Goal: Information Seeking & Learning: Check status

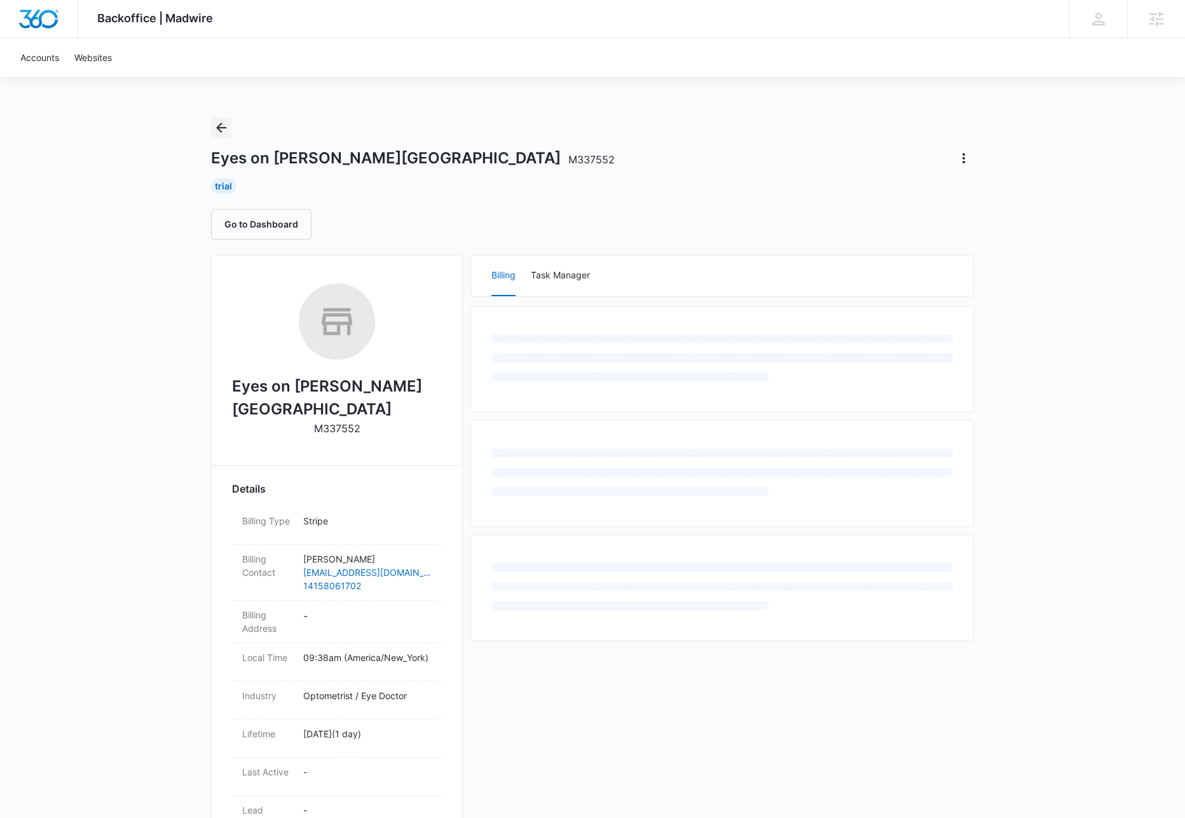
click at [223, 125] on icon "Back" at bounding box center [221, 127] width 15 height 15
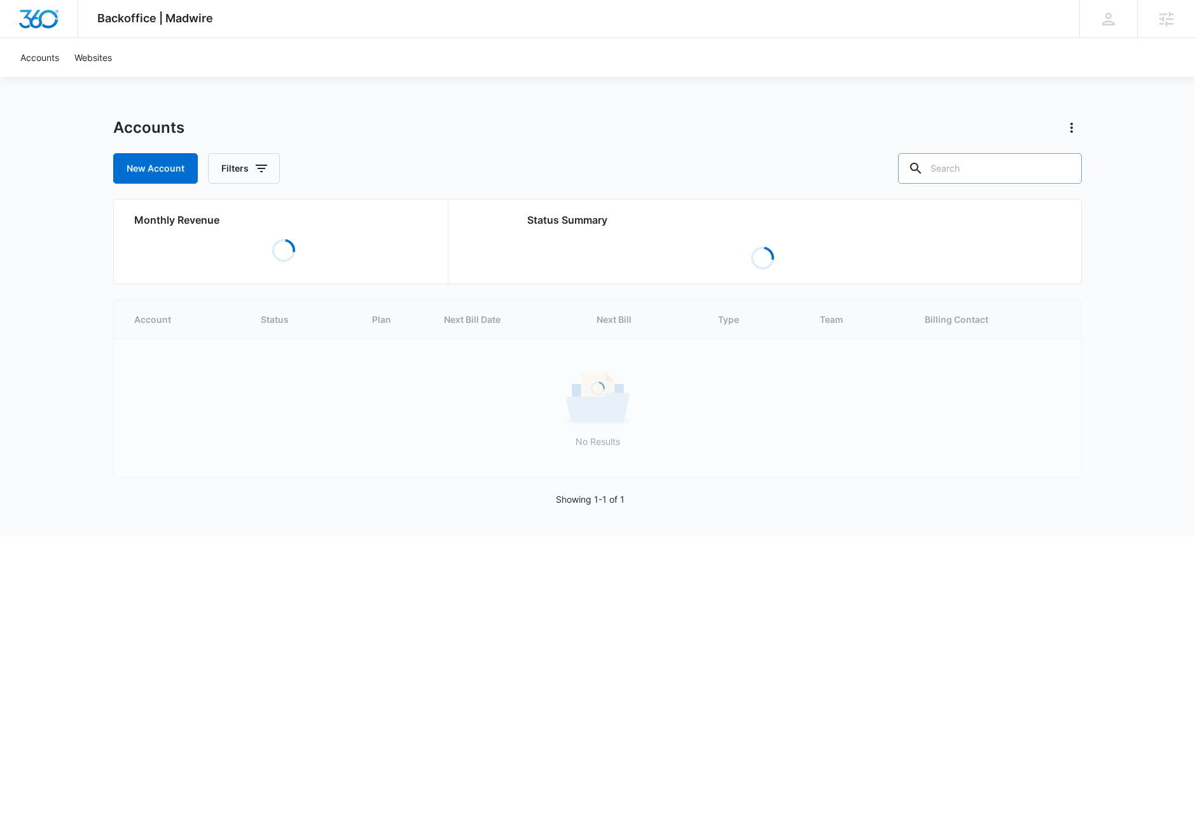
click at [992, 166] on input "text" at bounding box center [990, 168] width 184 height 31
paste input "M52537"
type input "M52537"
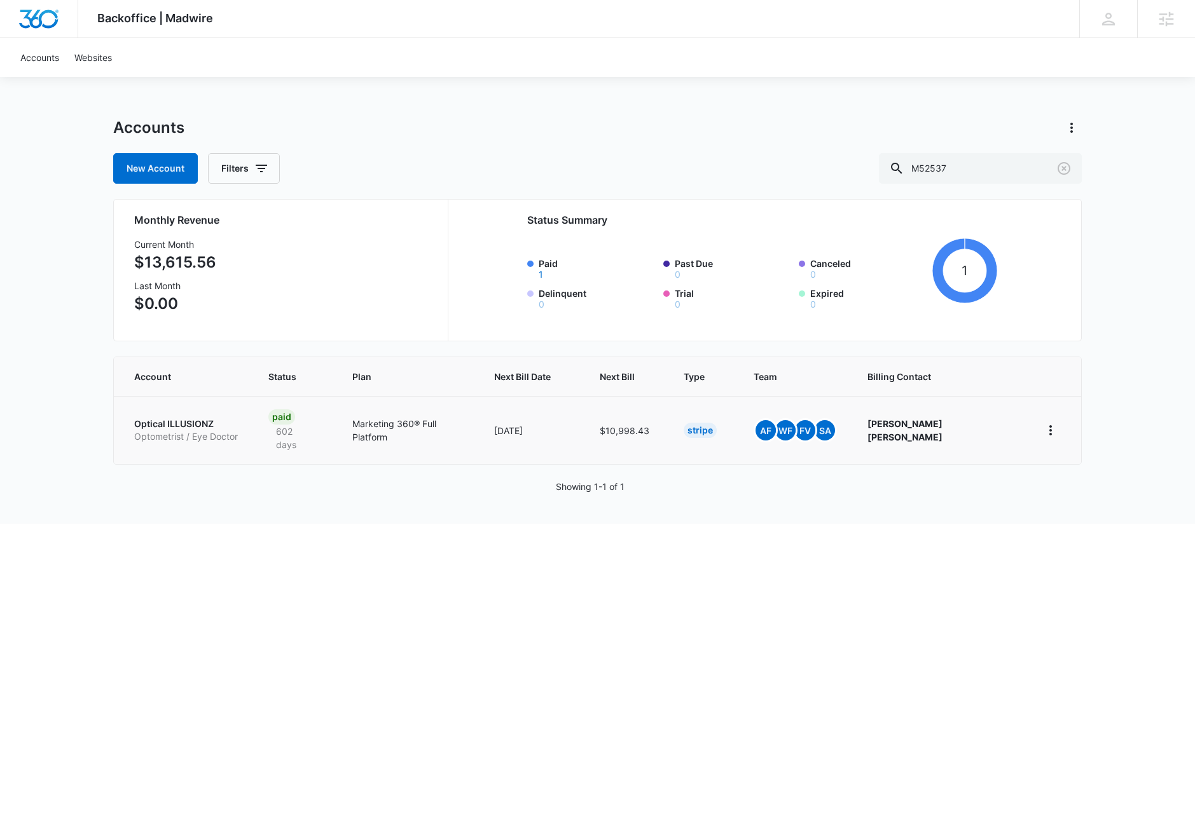
click at [535, 426] on td "09/12/2025" at bounding box center [532, 430] width 106 height 68
click at [164, 422] on p "Optical ILLUSIONZ" at bounding box center [186, 424] width 104 height 13
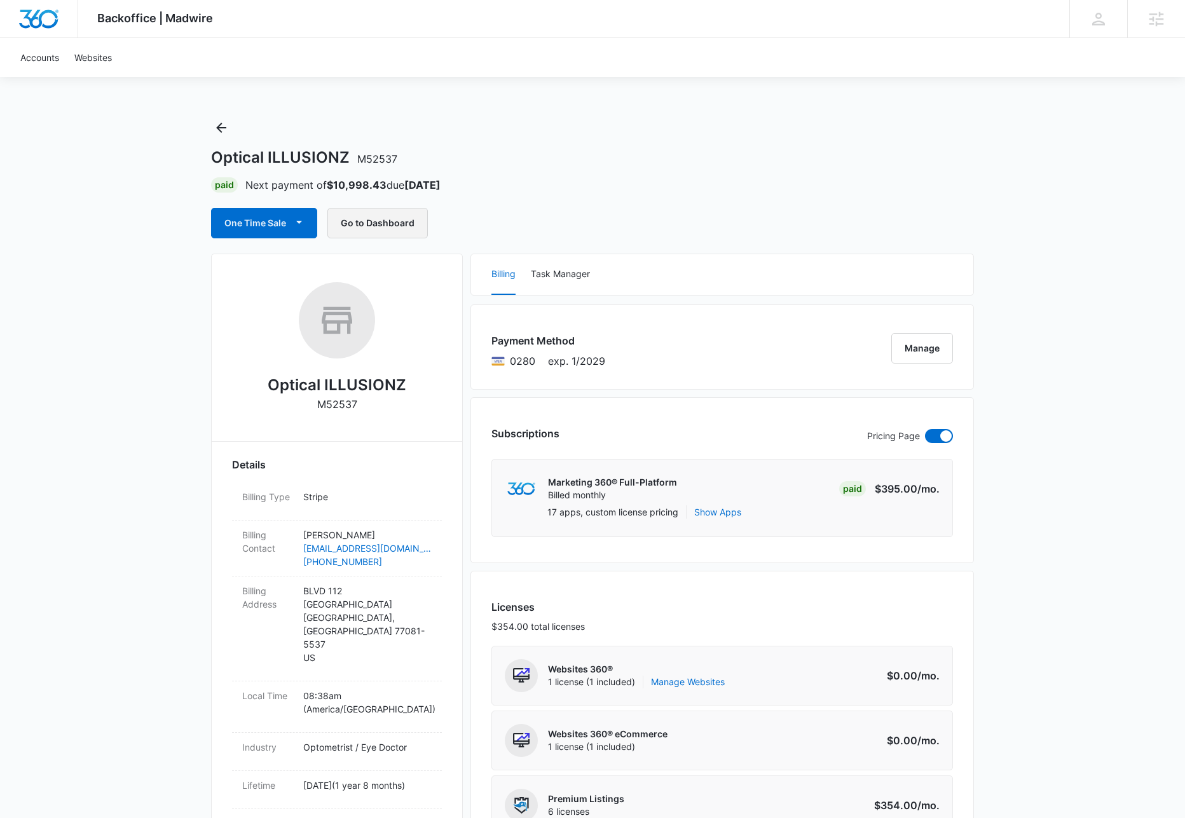
click at [359, 221] on button "Go to Dashboard" at bounding box center [377, 223] width 100 height 31
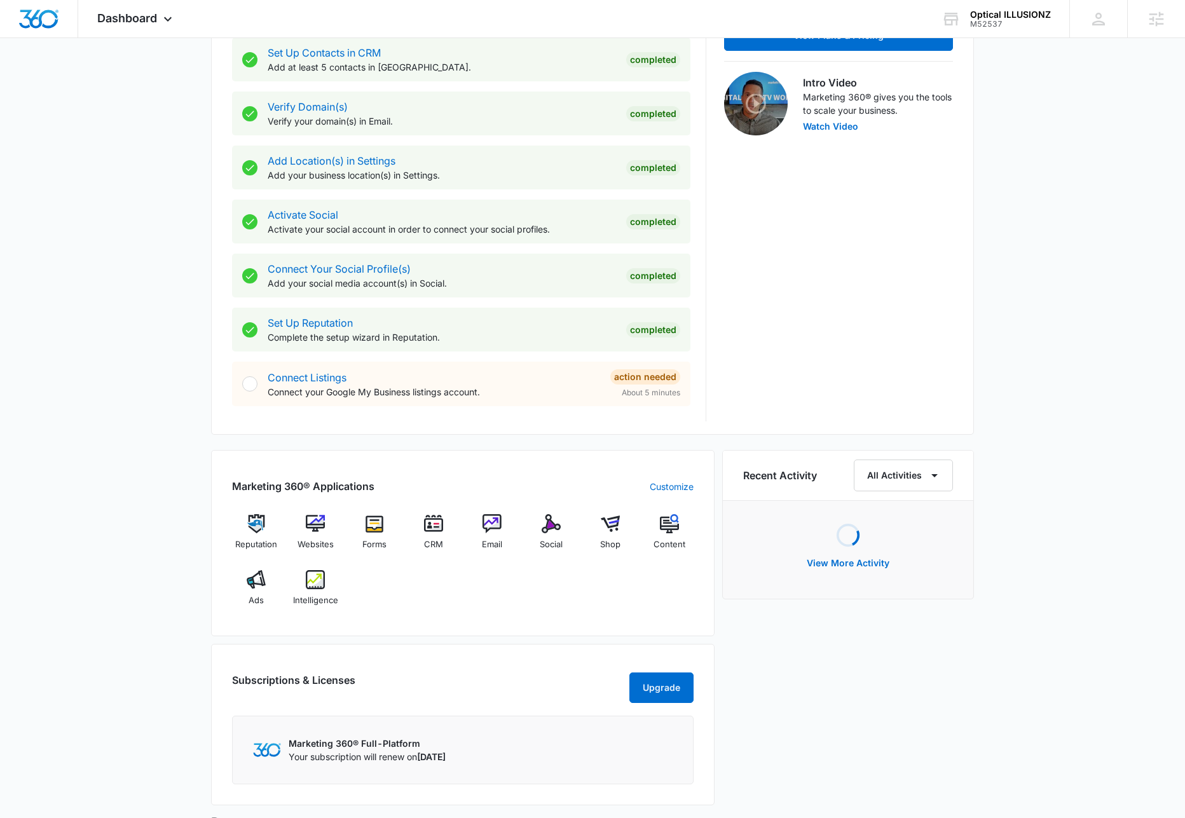
scroll to position [395, 0]
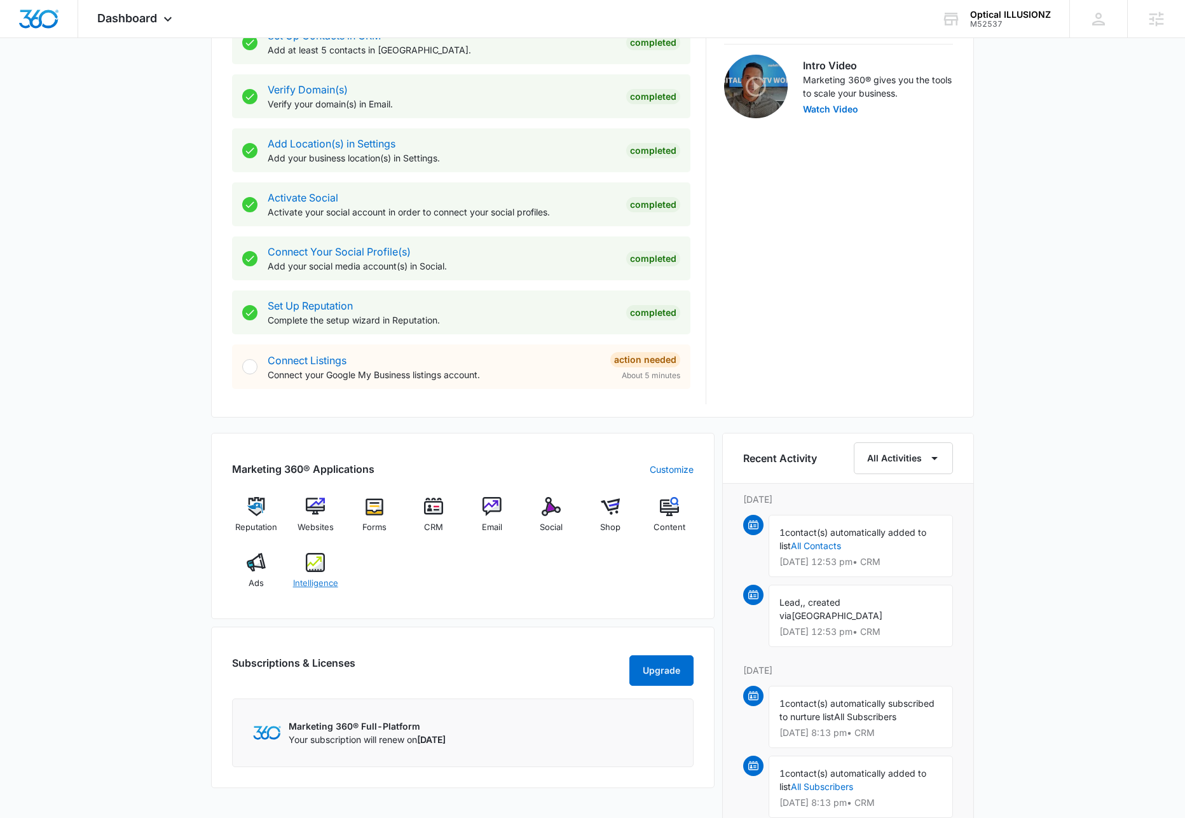
click at [317, 575] on div "Intelligence" at bounding box center [315, 576] width 49 height 46
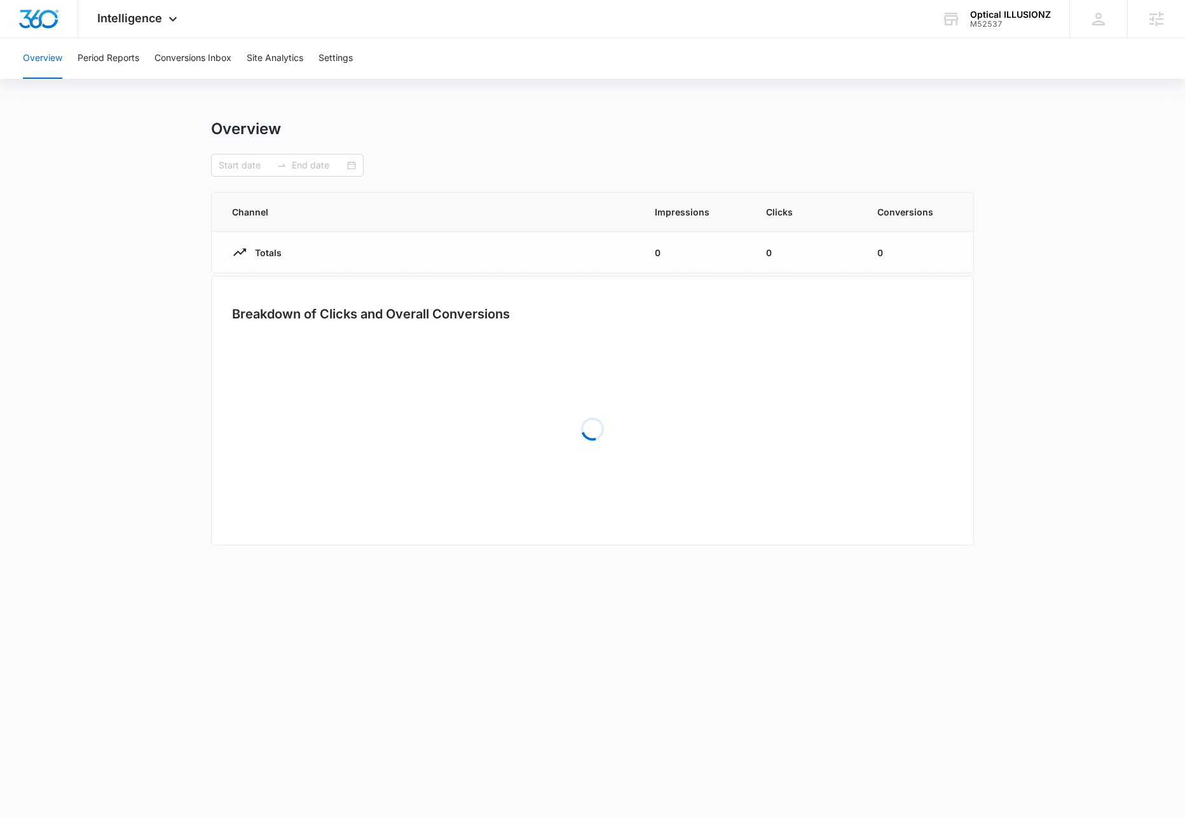
type input "[DATE]"
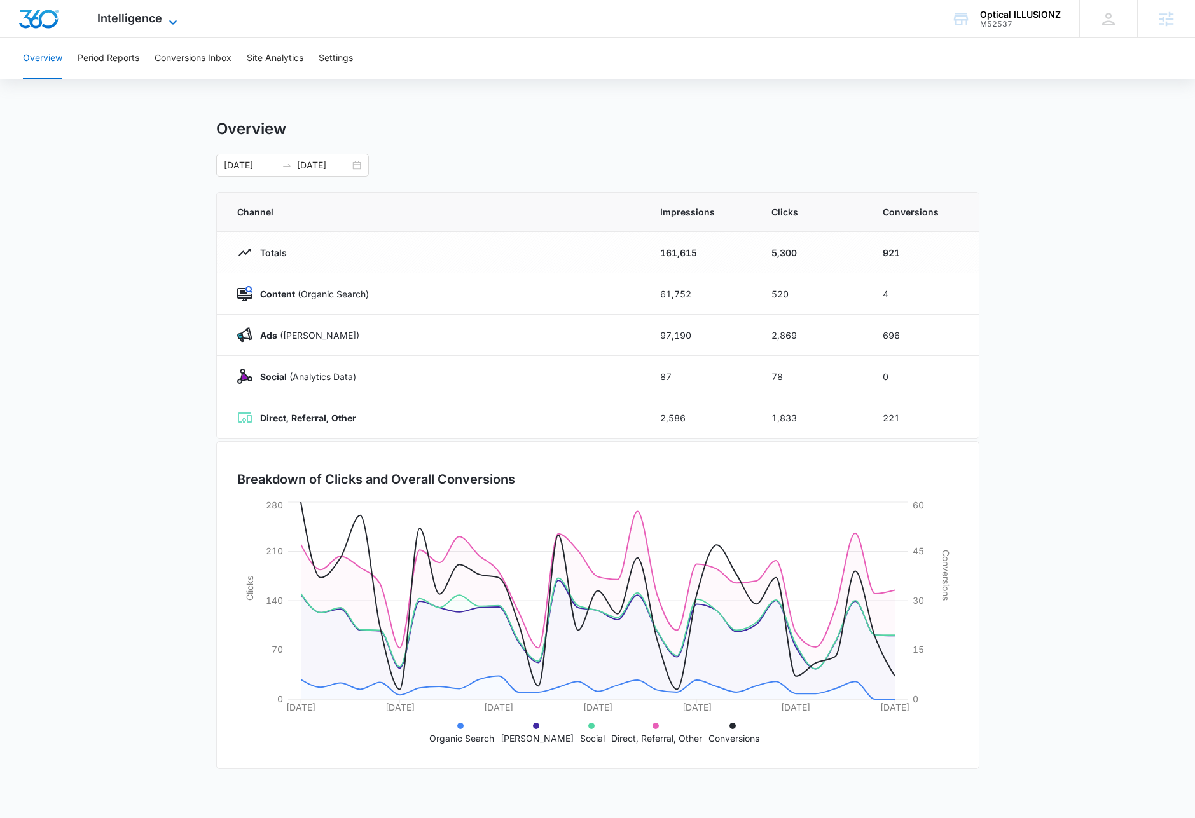
click at [137, 19] on span "Intelligence" at bounding box center [129, 17] width 65 height 13
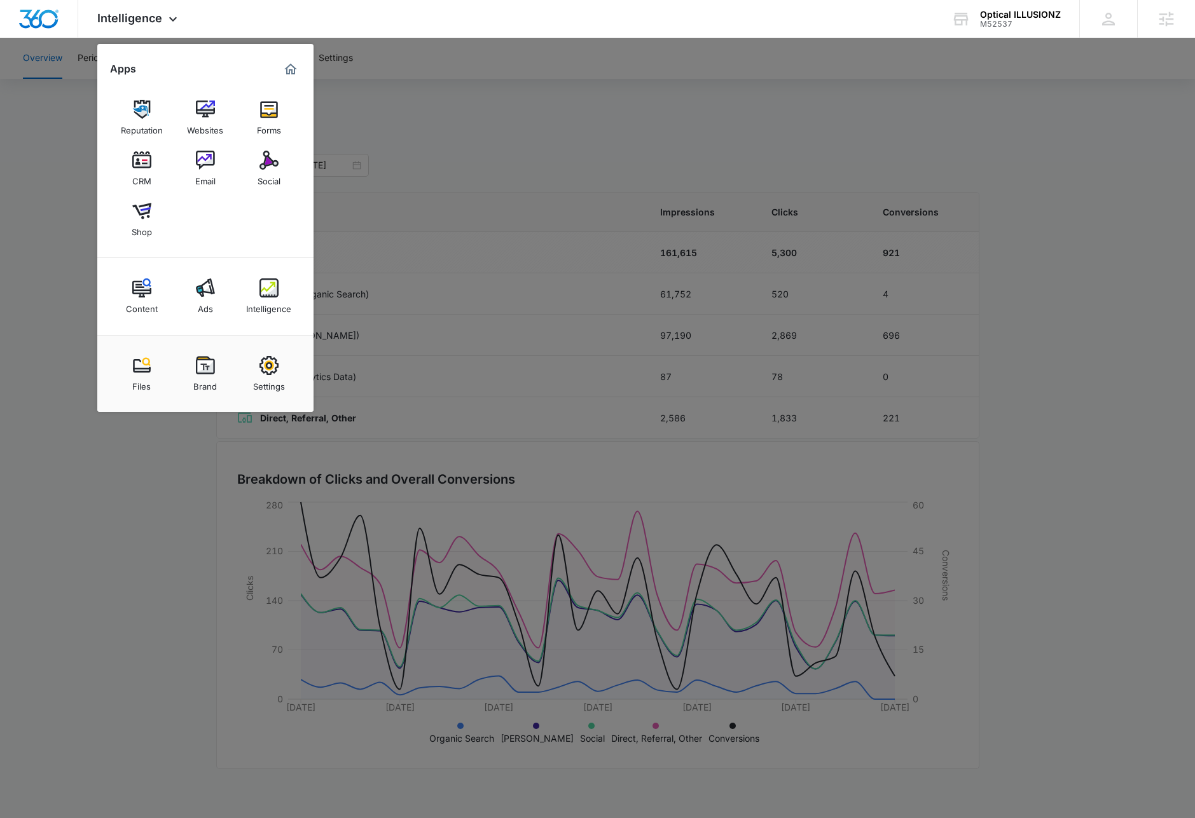
click at [206, 295] on img at bounding box center [205, 287] width 19 height 19
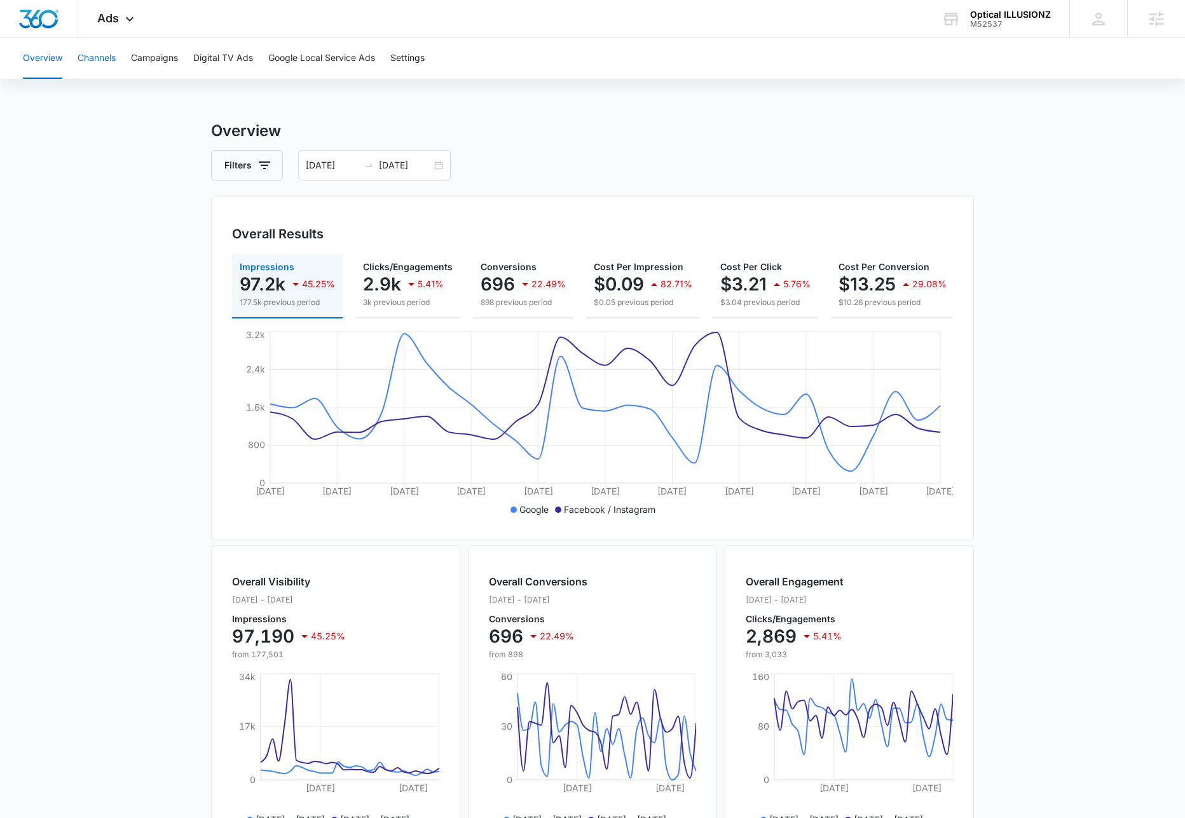
click at [95, 53] on button "Channels" at bounding box center [97, 58] width 38 height 41
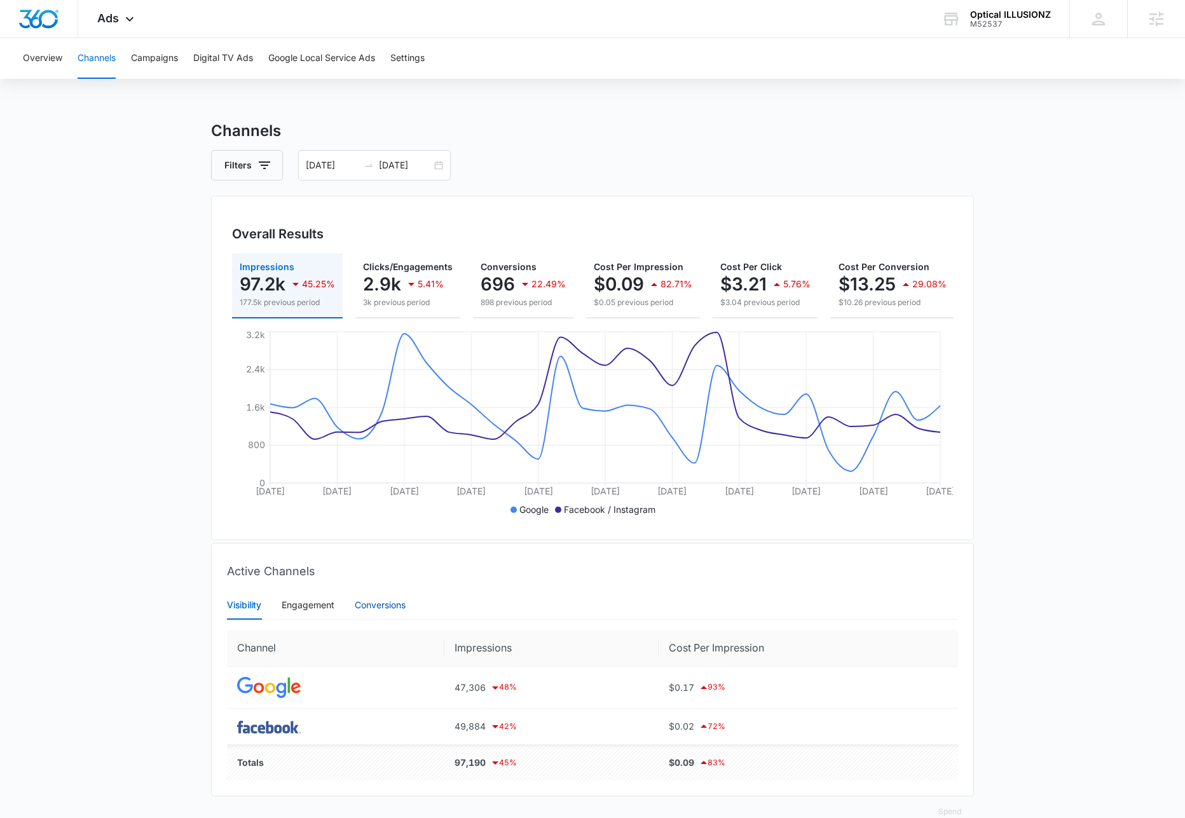
click at [380, 612] on div "Conversions" at bounding box center [380, 605] width 51 height 14
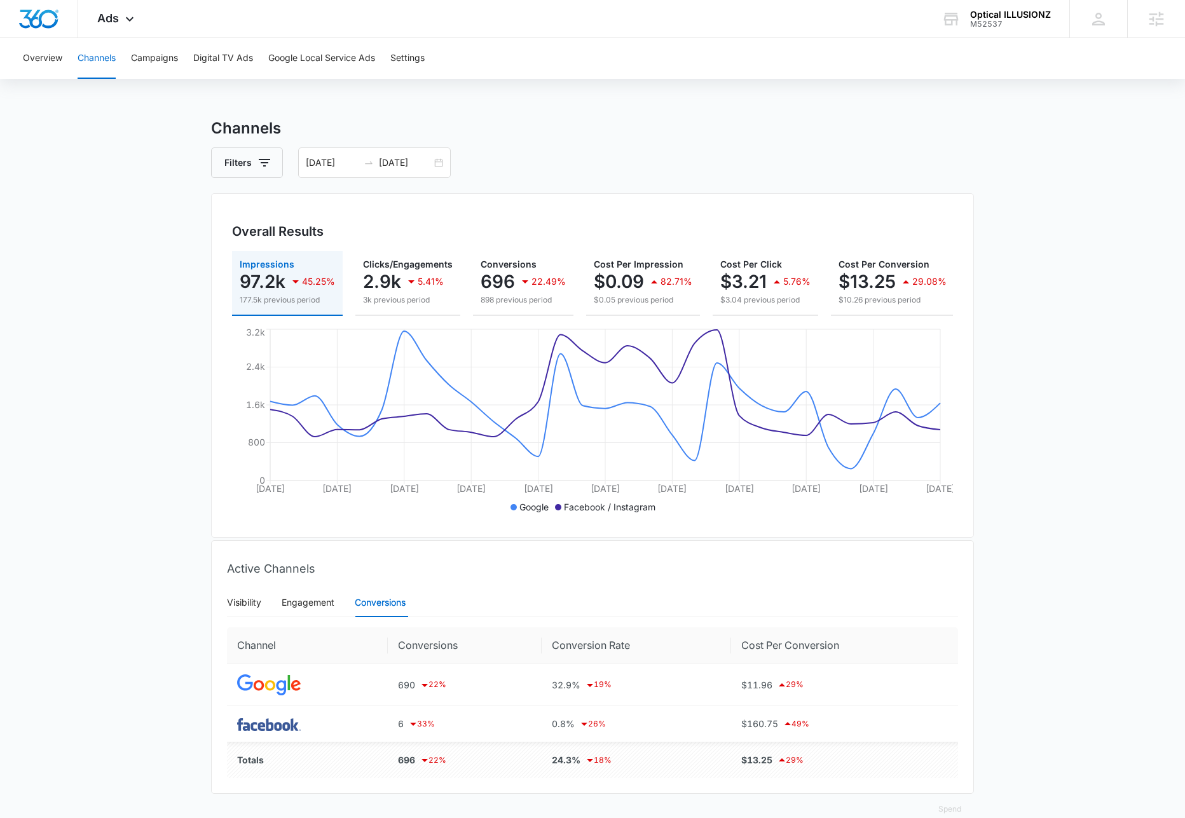
scroll to position [5, 0]
click at [149, 62] on button "Campaigns" at bounding box center [154, 58] width 47 height 41
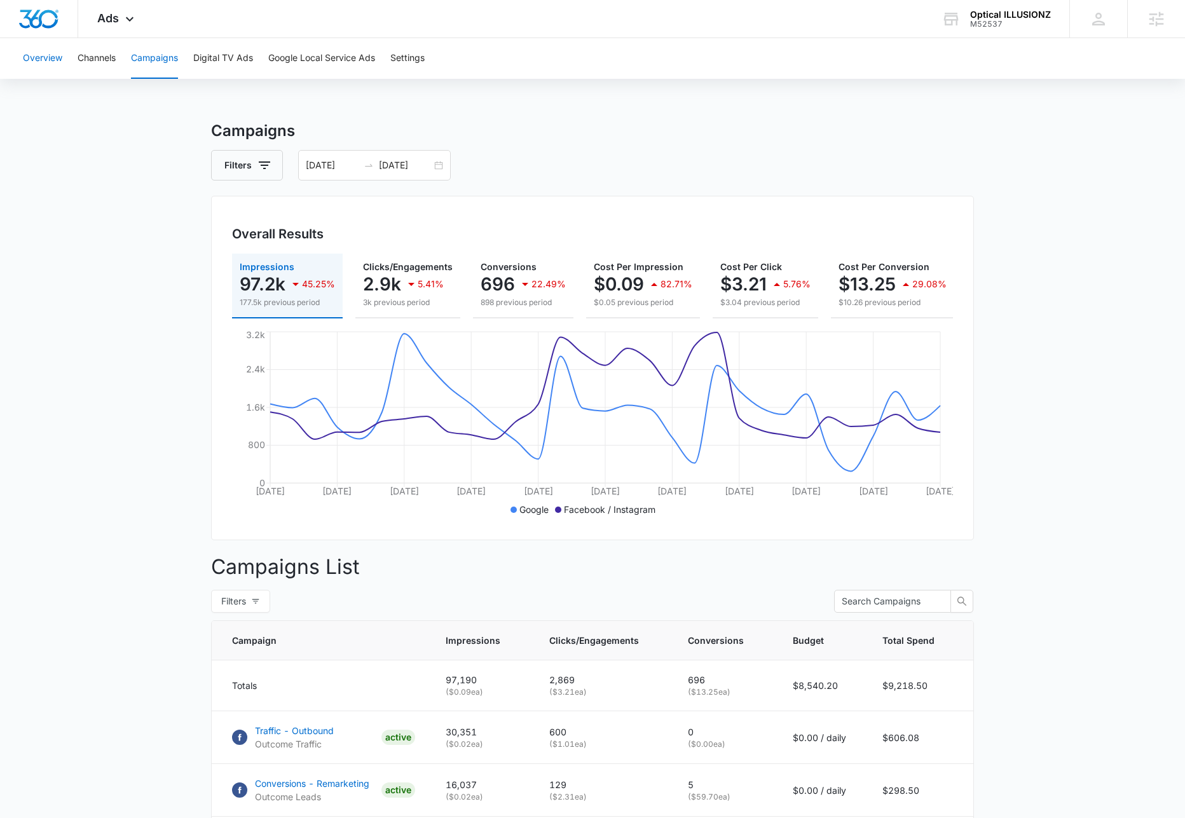
click at [50, 58] on button "Overview" at bounding box center [42, 58] width 39 height 41
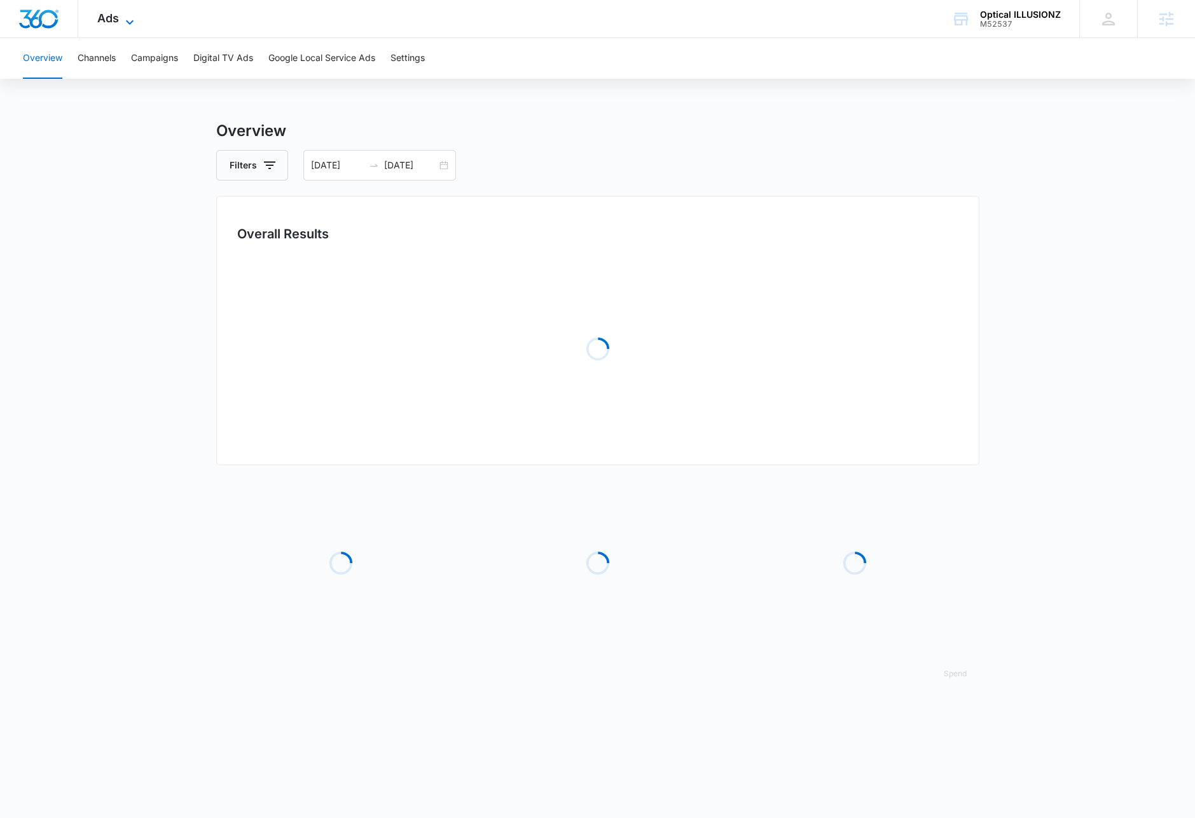
click at [128, 17] on icon at bounding box center [129, 22] width 15 height 15
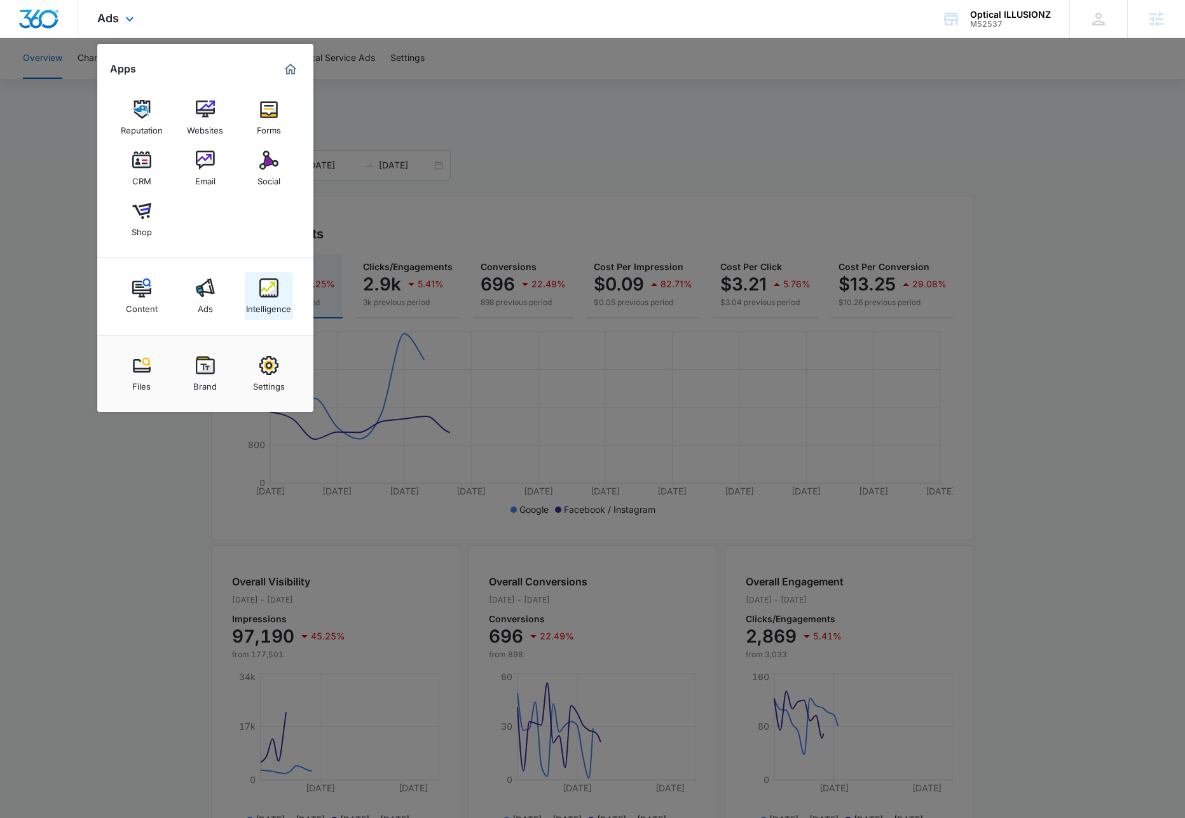
click at [266, 290] on img at bounding box center [268, 287] width 19 height 19
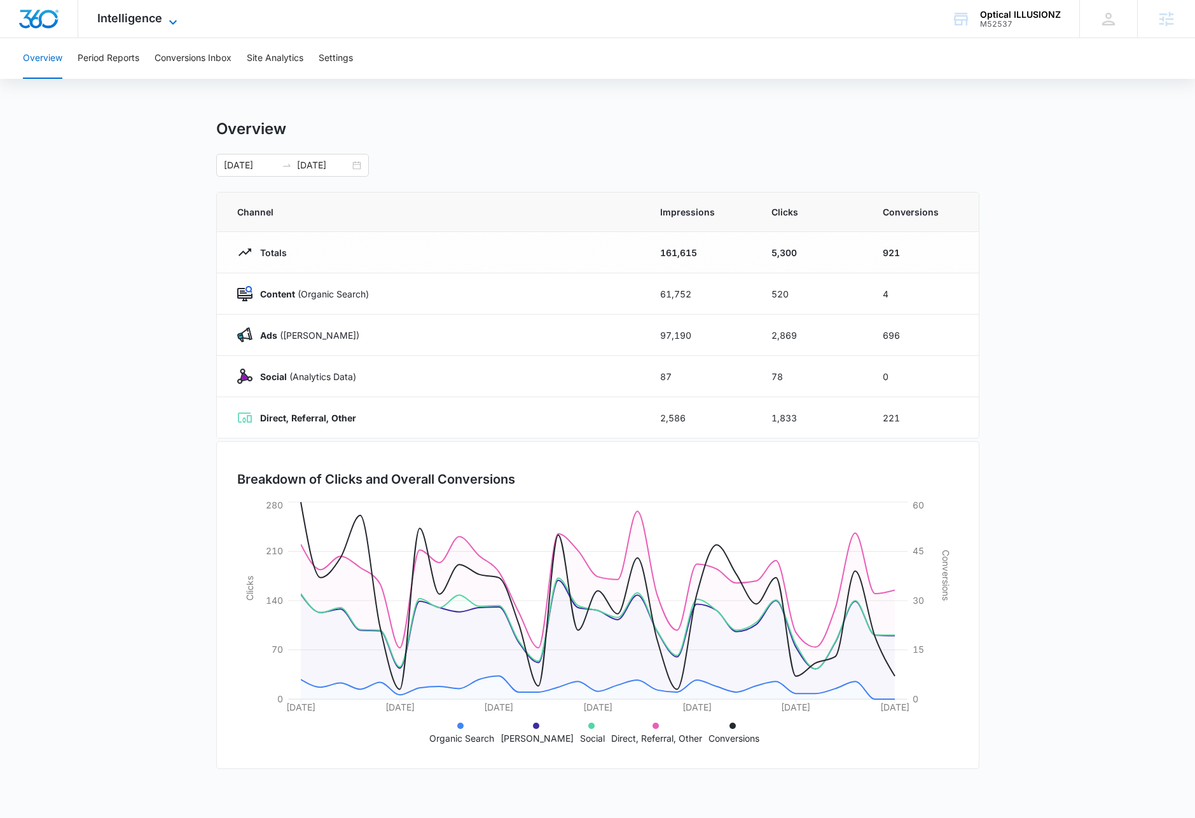
click at [137, 15] on span "Intelligence" at bounding box center [129, 17] width 65 height 13
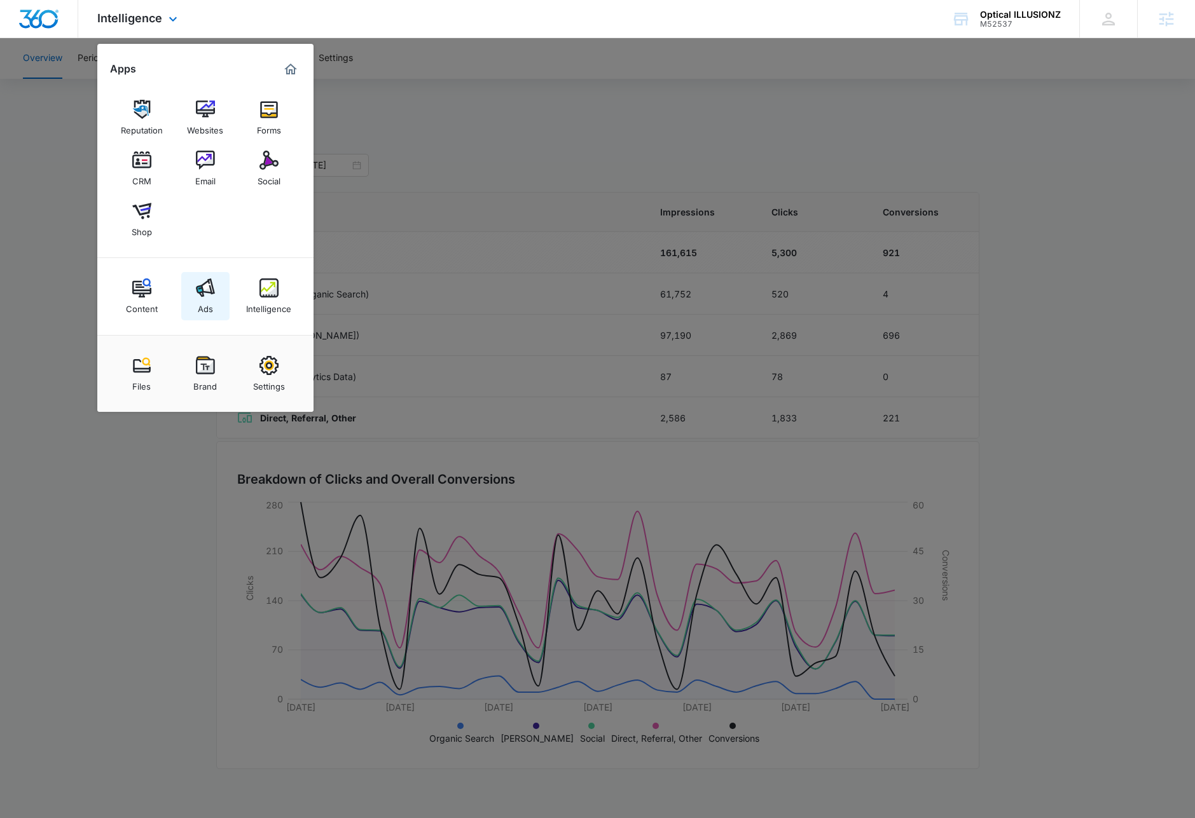
click at [214, 282] on img at bounding box center [205, 287] width 19 height 19
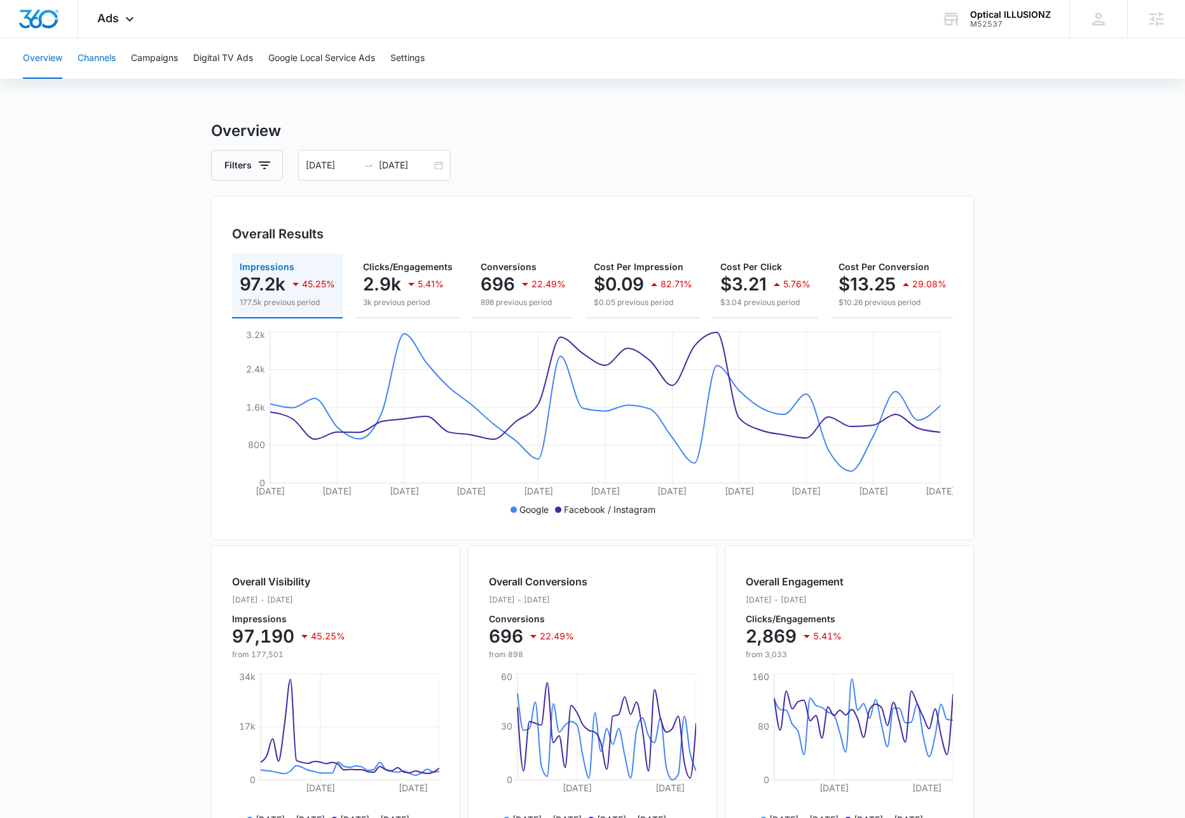
click at [114, 60] on button "Channels" at bounding box center [97, 58] width 38 height 41
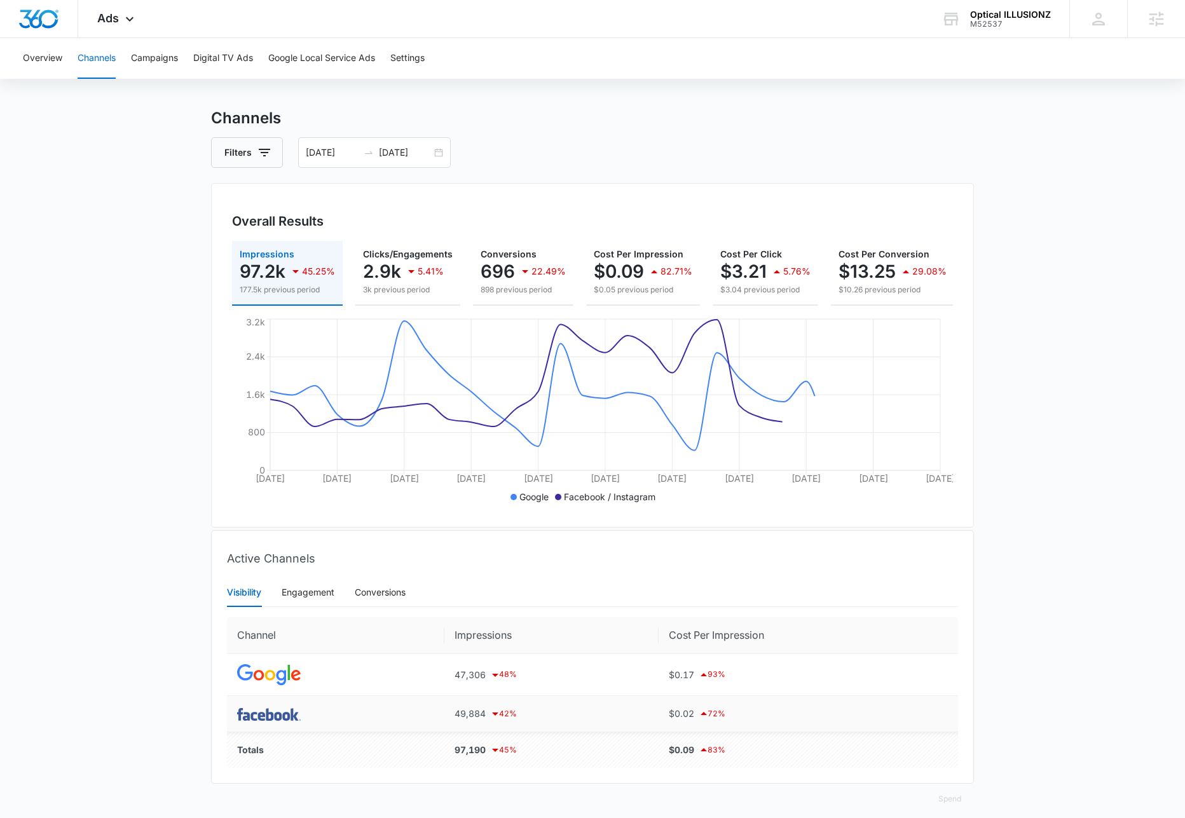
scroll to position [34, 0]
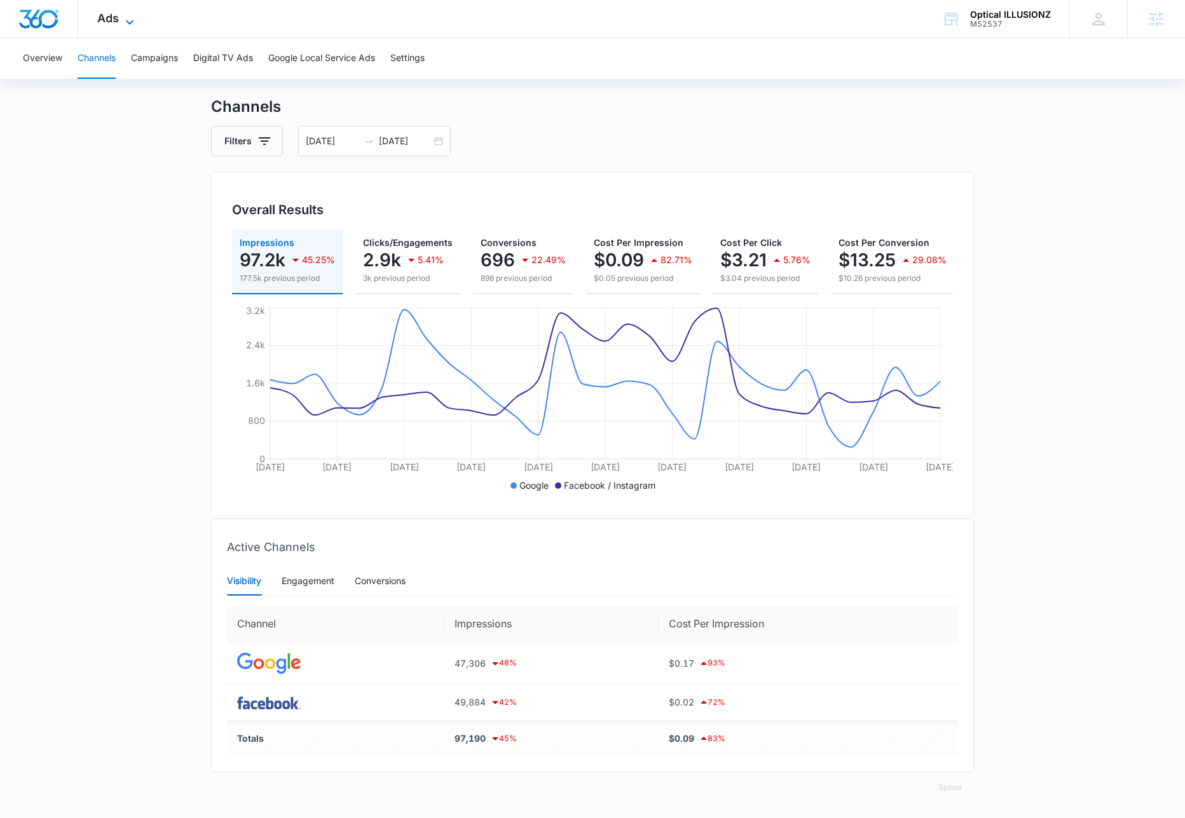
click at [123, 15] on icon at bounding box center [129, 22] width 15 height 15
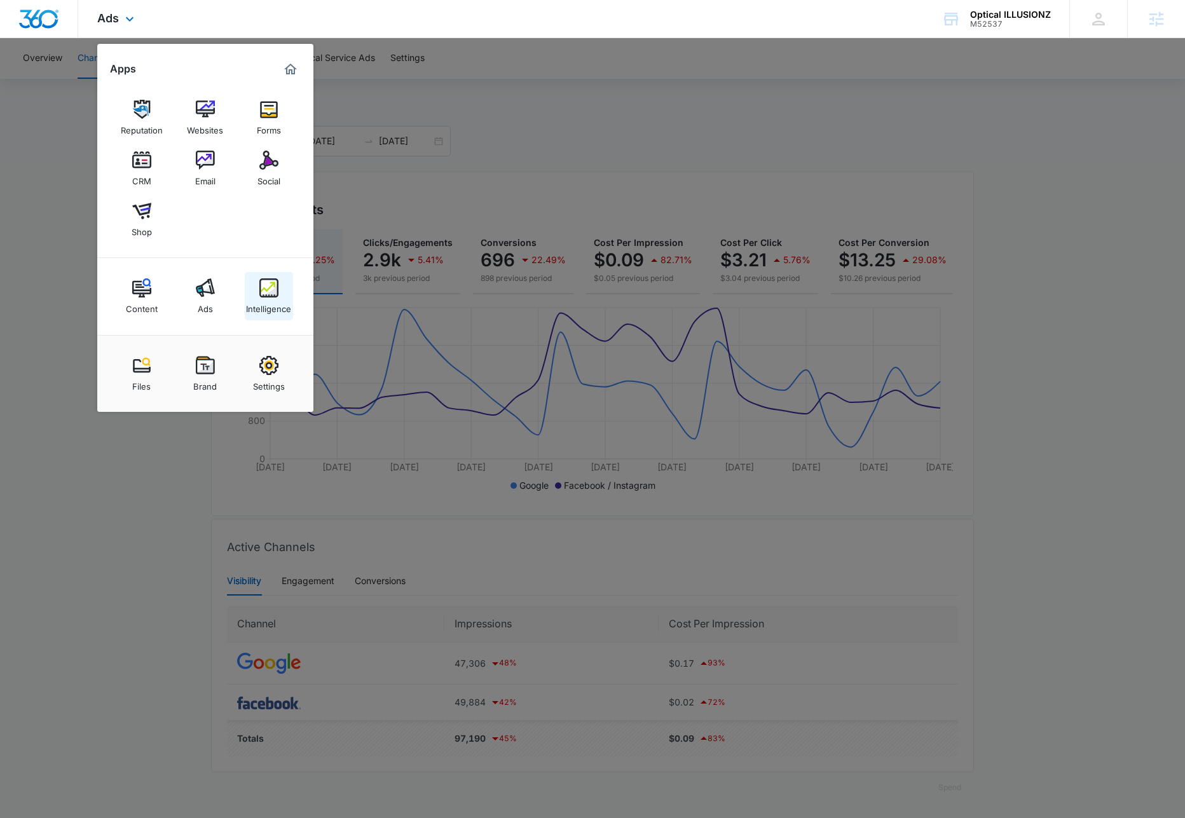
click at [264, 306] on div "Intelligence" at bounding box center [268, 306] width 45 height 17
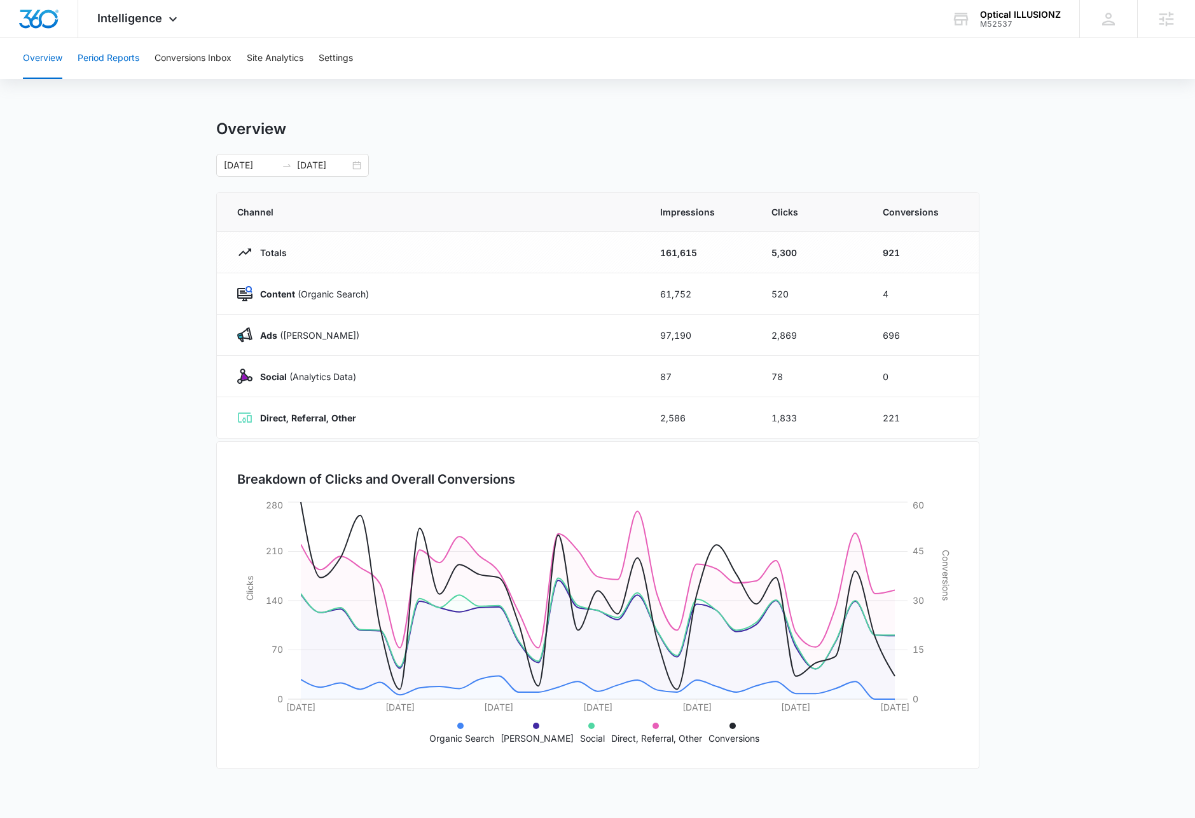
click at [120, 62] on button "Period Reports" at bounding box center [109, 58] width 62 height 41
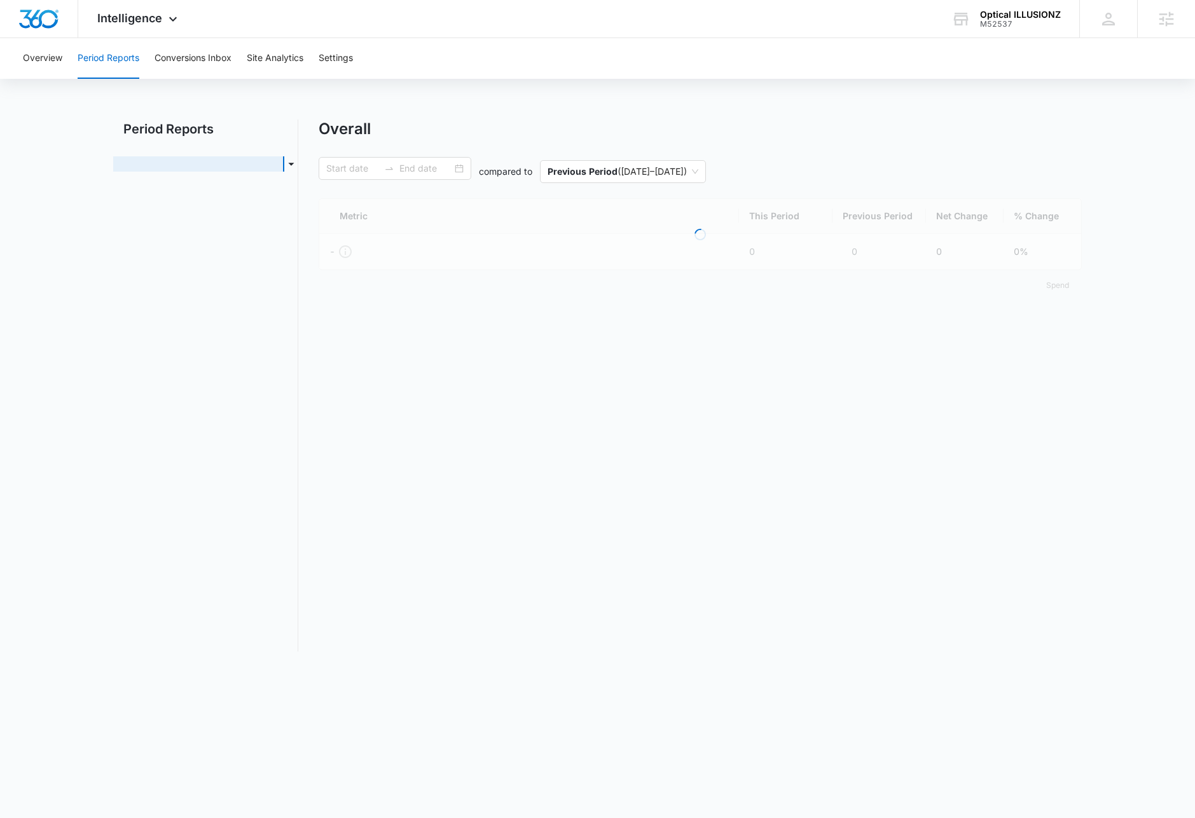
type input "[DATE]"
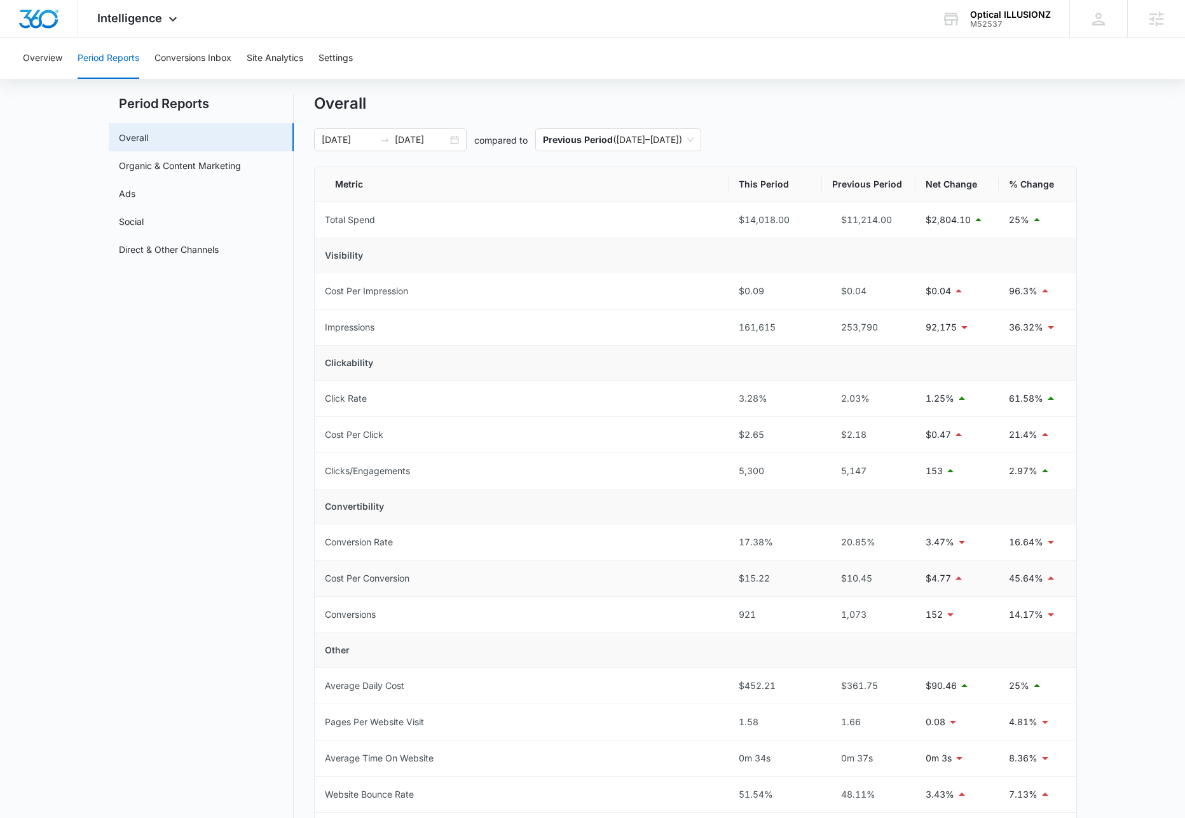
scroll to position [42, 0]
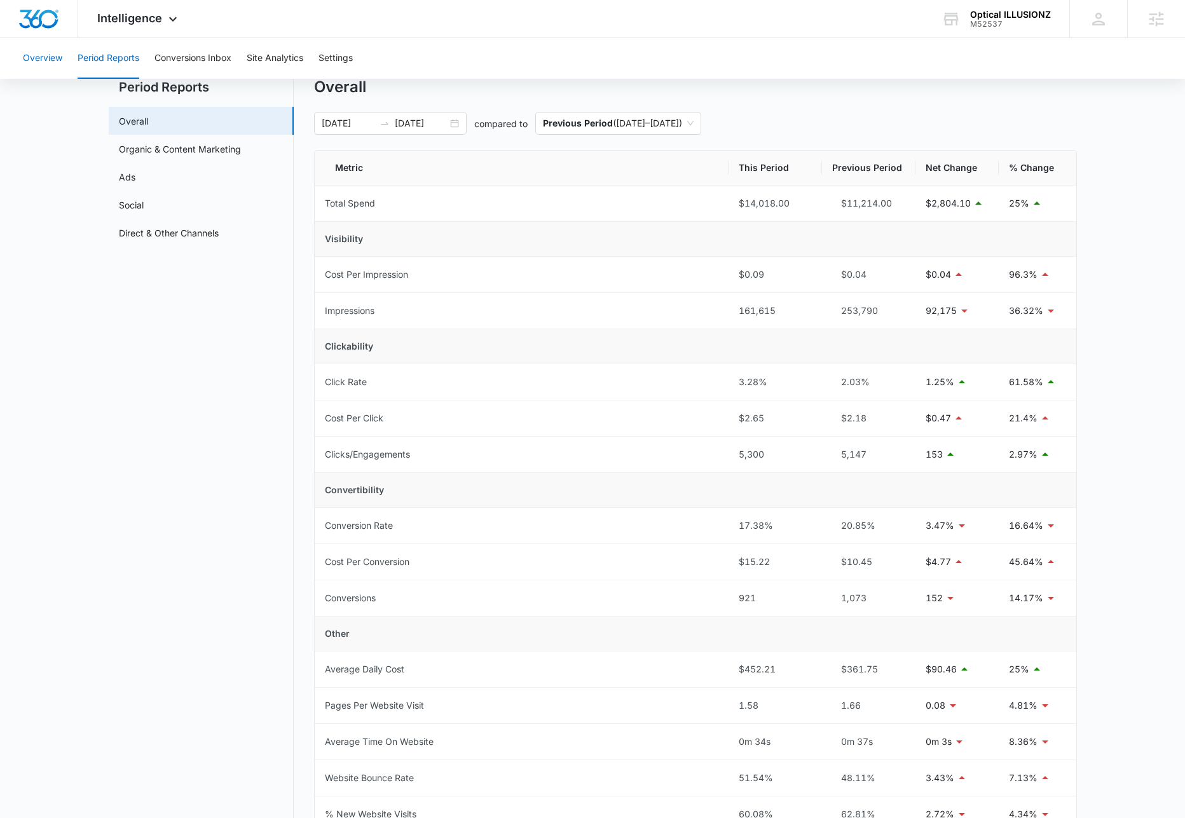
click at [46, 55] on button "Overview" at bounding box center [42, 58] width 39 height 41
